Goal: Find specific page/section: Find specific page/section

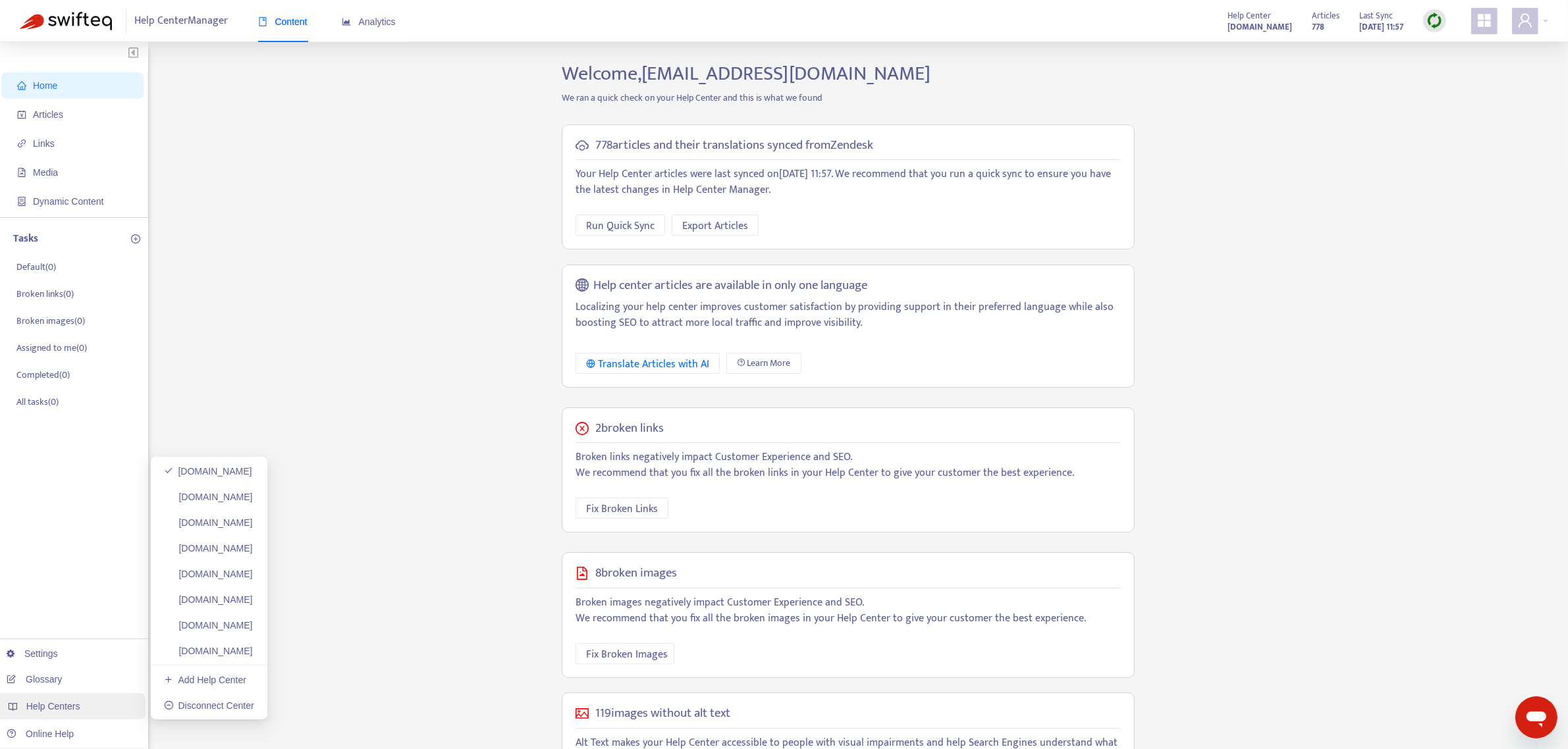
click at [63, 709] on span "Help Centers" at bounding box center [54, 706] width 54 height 10
click at [235, 492] on link "[DOMAIN_NAME]" at bounding box center [208, 496] width 89 height 10
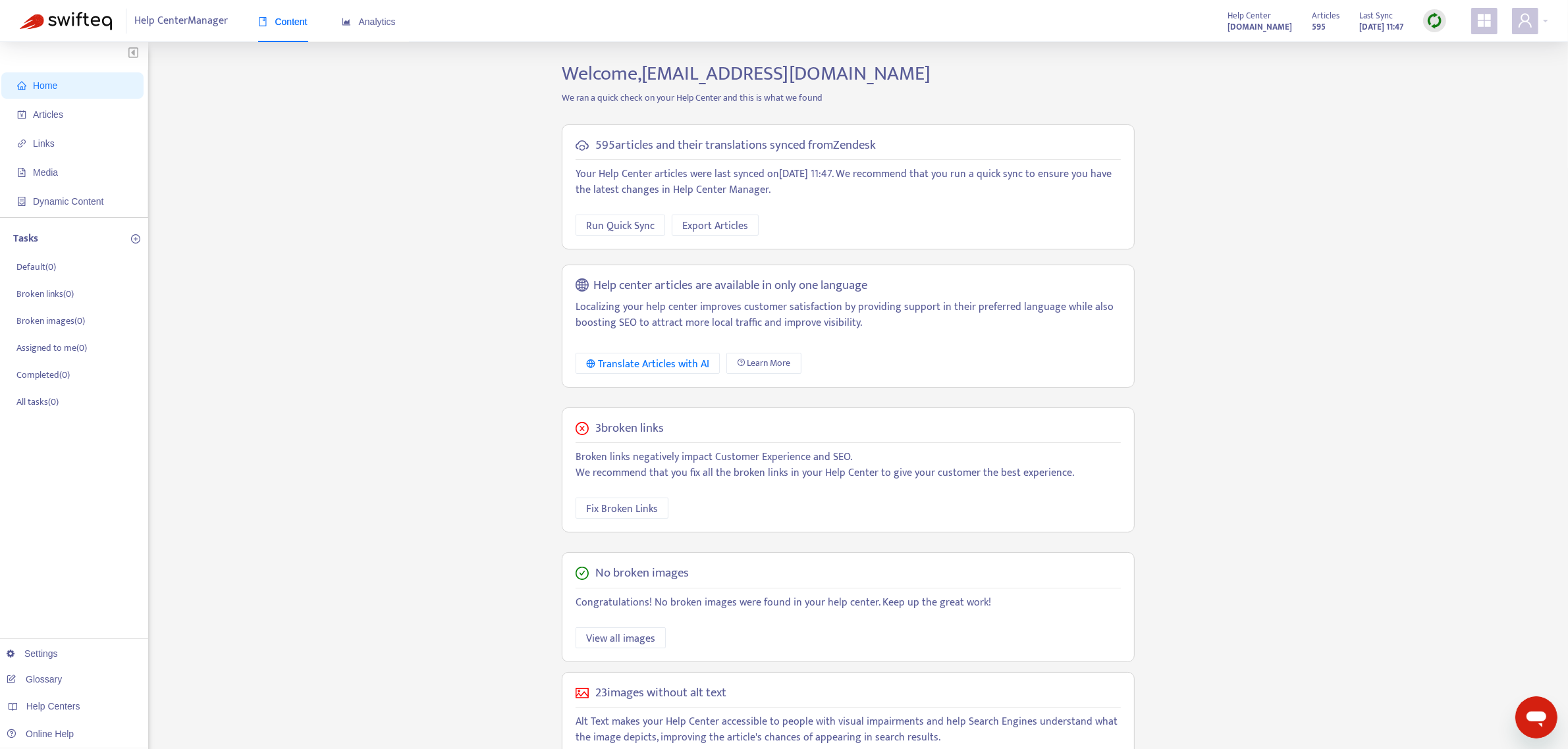
click at [1432, 22] on img at bounding box center [1434, 21] width 17 height 17
click at [1449, 69] on link "Full Sync" at bounding box center [1457, 69] width 47 height 15
